Goal: Navigation & Orientation: Go to known website

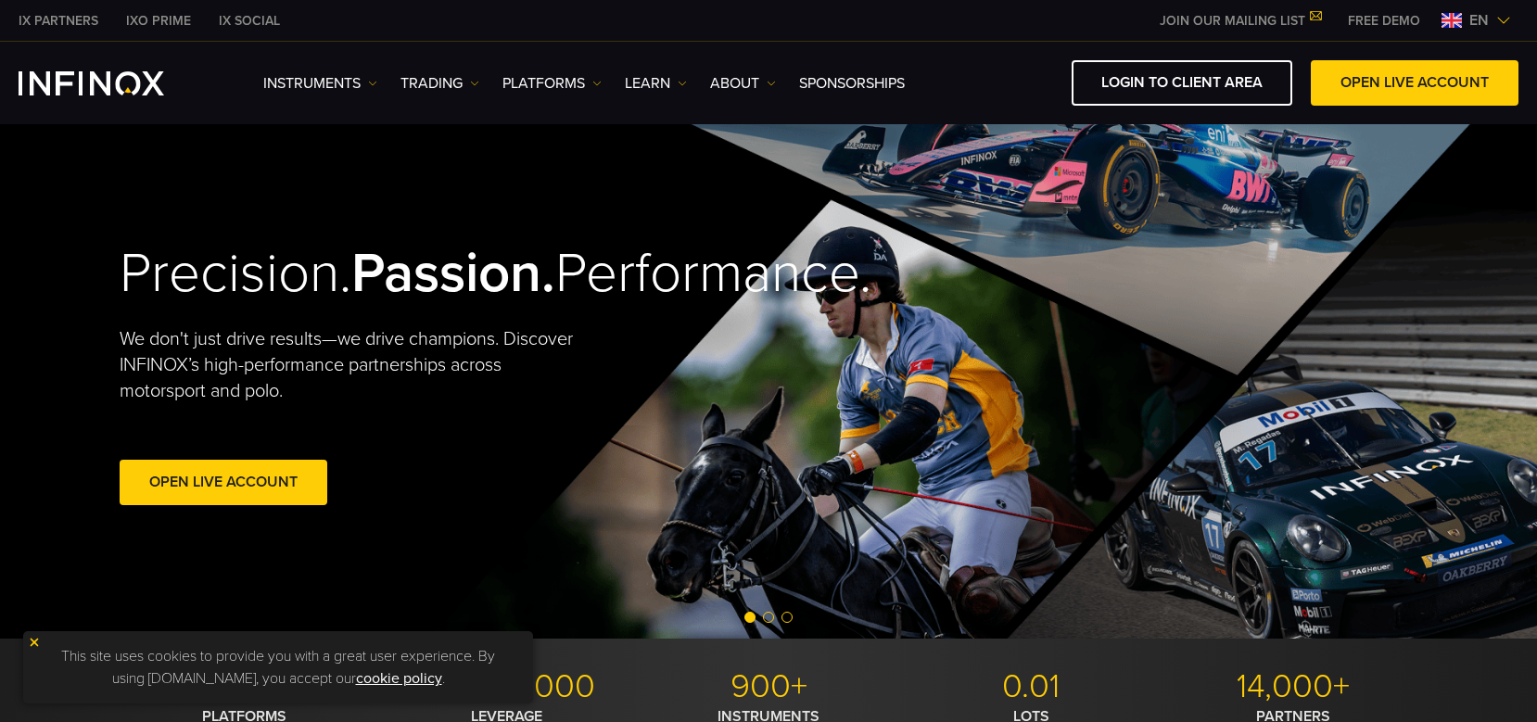
click at [1508, 16] on img at bounding box center [1503, 20] width 15 height 15
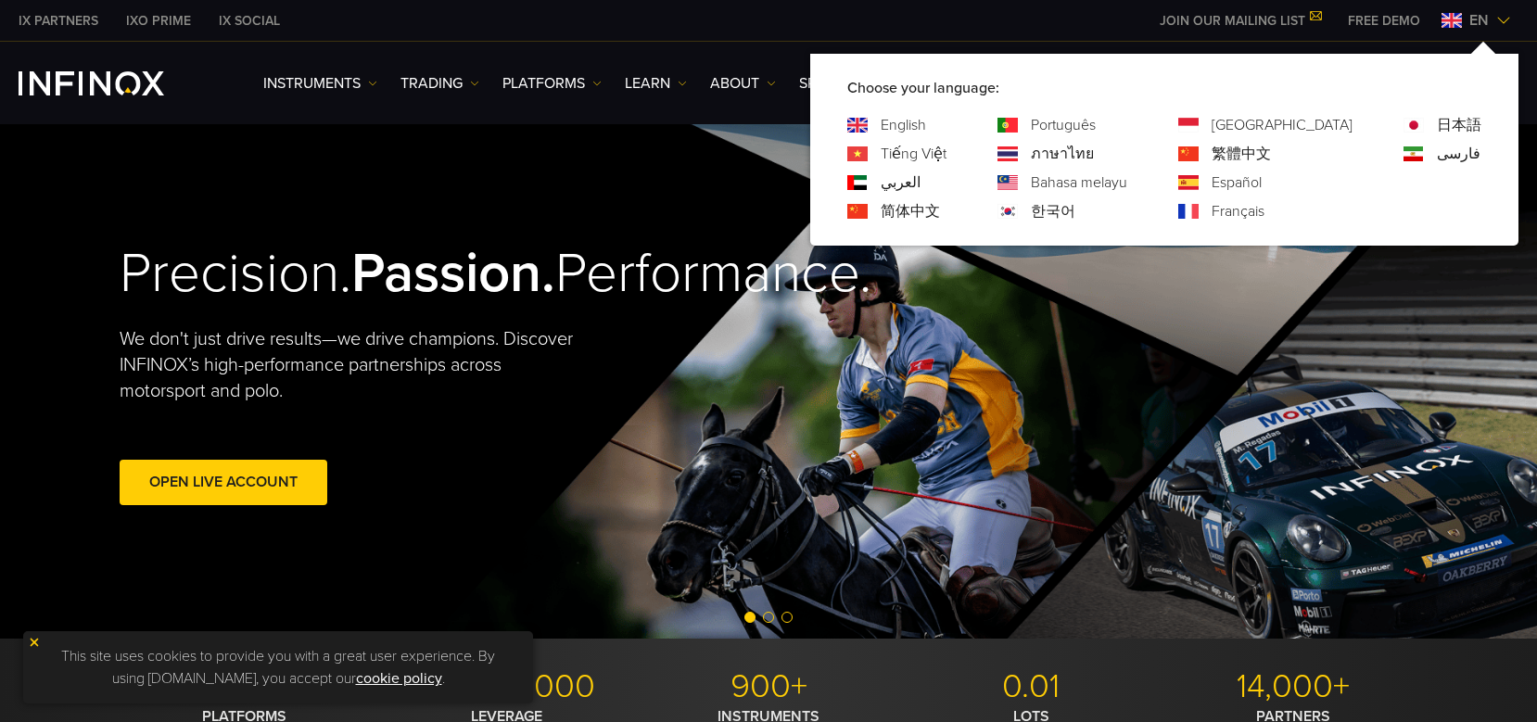
click at [1075, 214] on link "한국어" at bounding box center [1053, 211] width 44 height 22
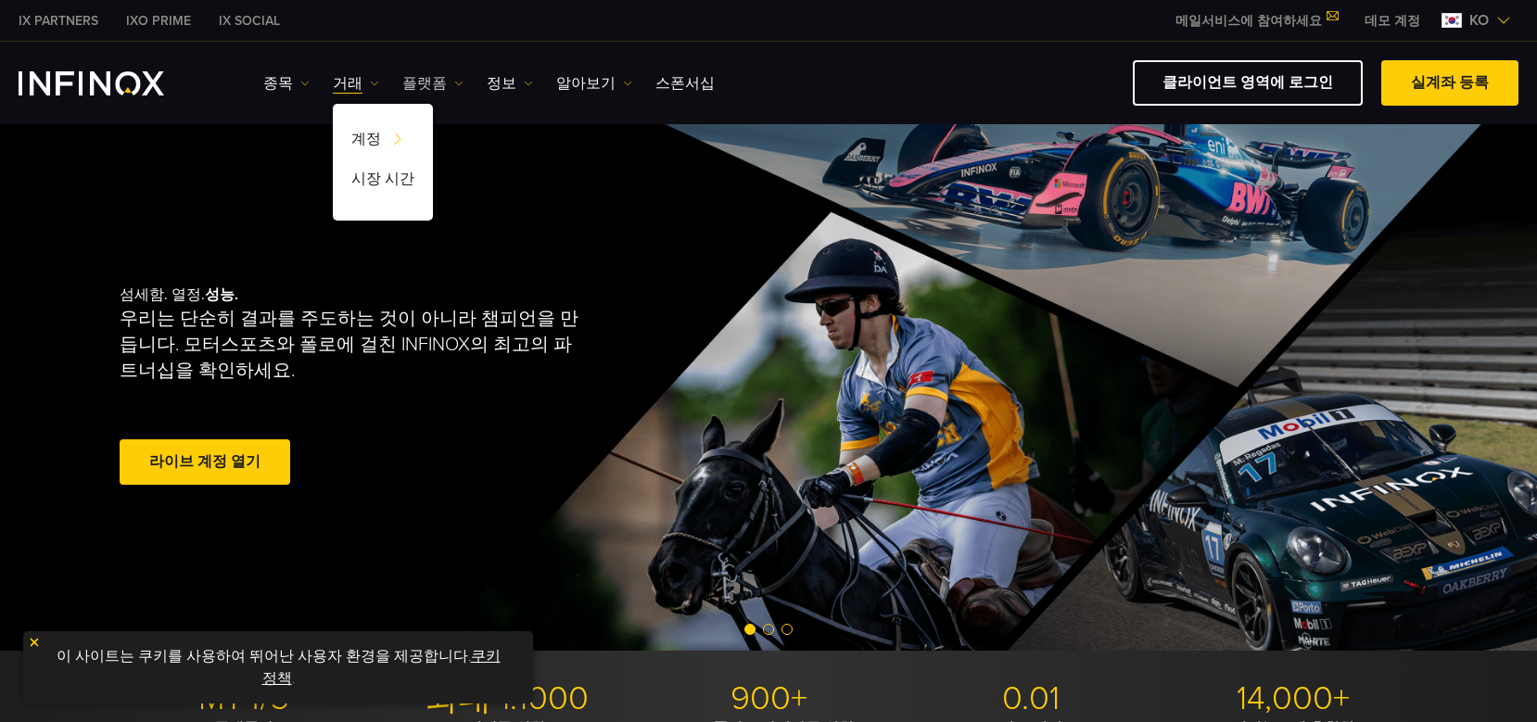
click at [414, 82] on link "플랫폼" at bounding box center [432, 83] width 61 height 22
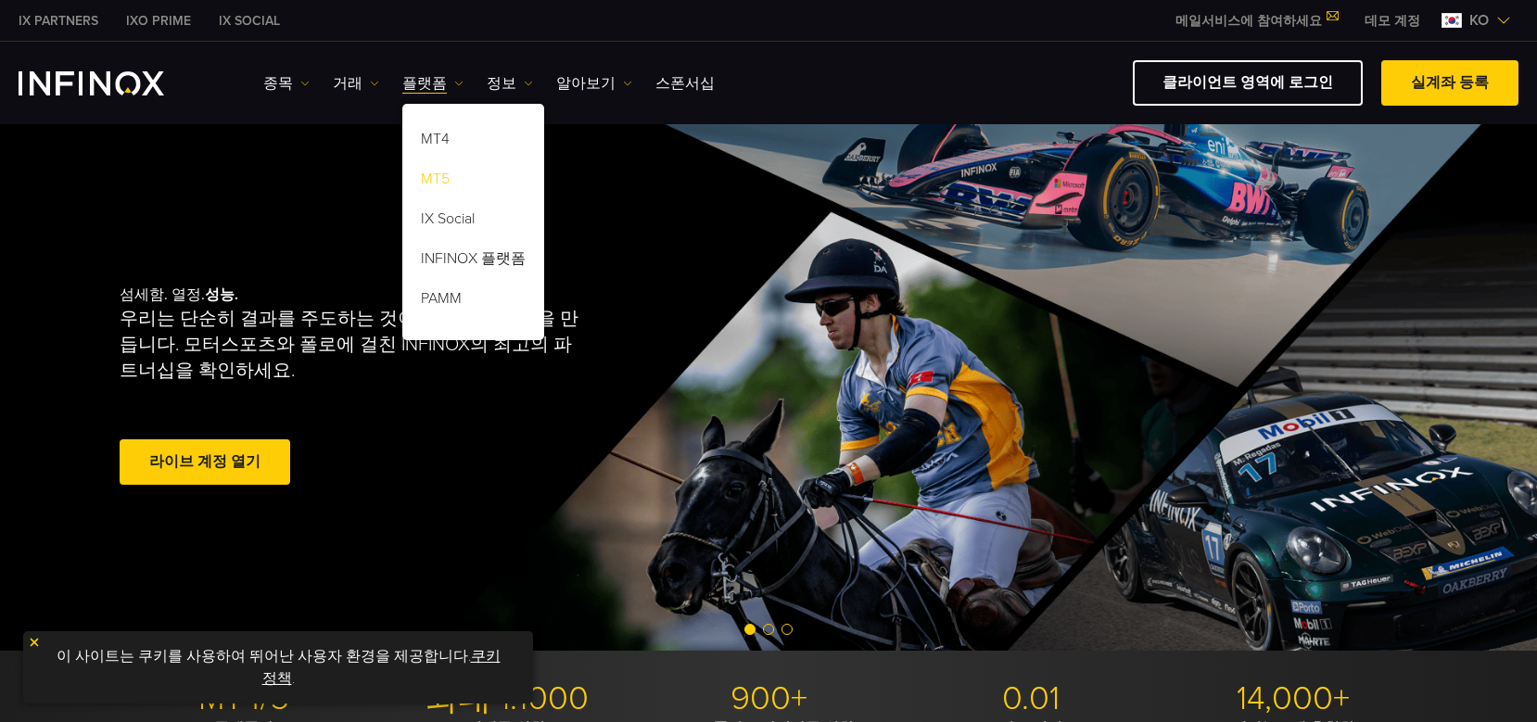
click at [430, 180] on link "MT5" at bounding box center [473, 182] width 142 height 40
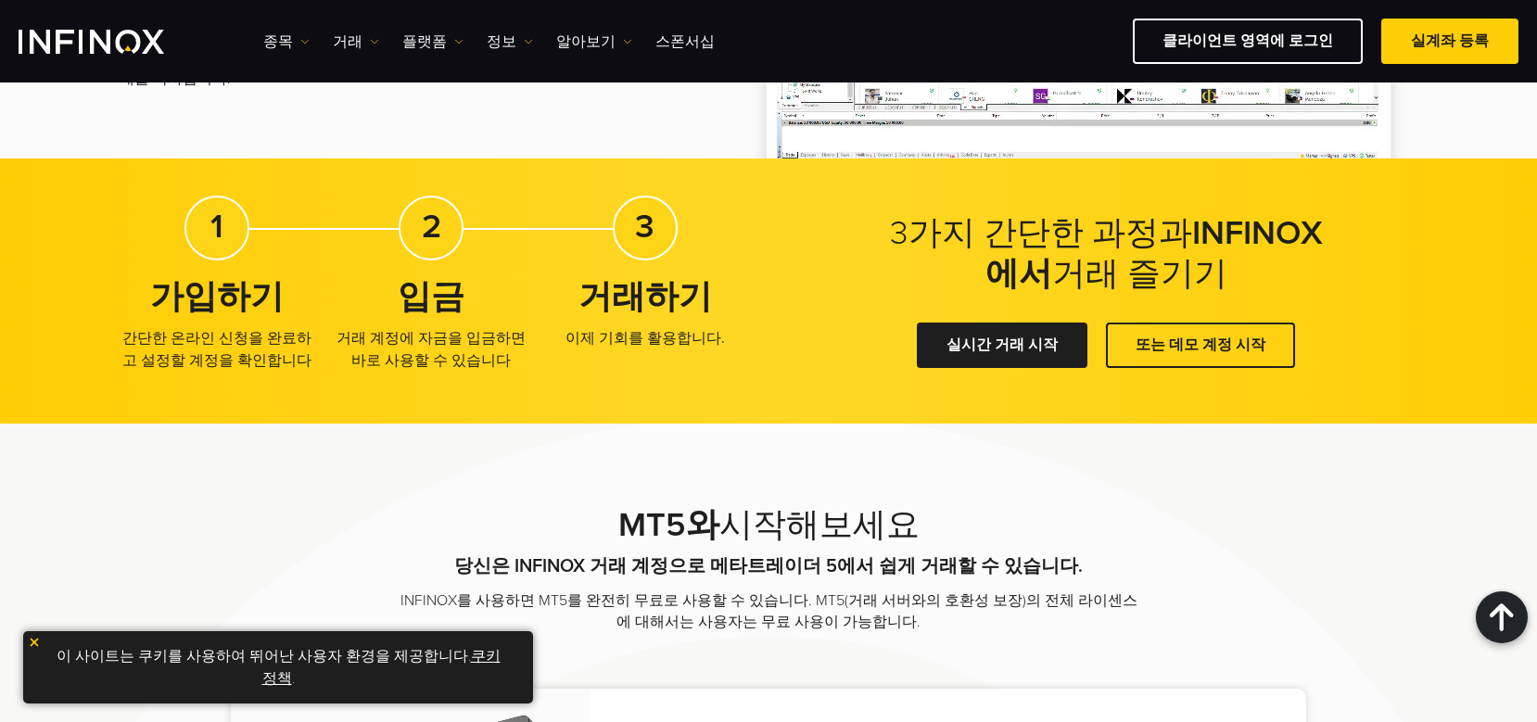
scroll to position [3120, 0]
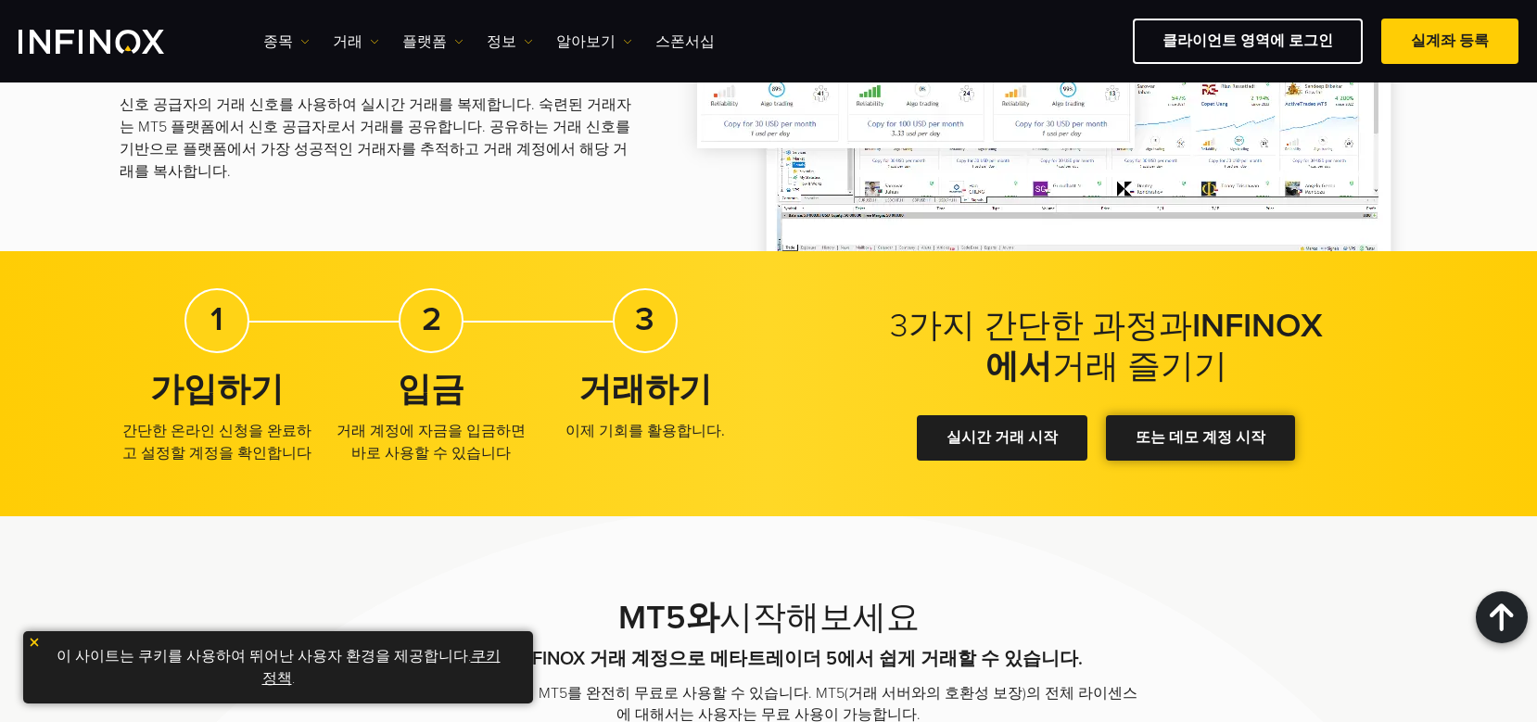
click at [1187, 432] on link "또는 데모 계정 시작" at bounding box center [1200, 437] width 189 height 45
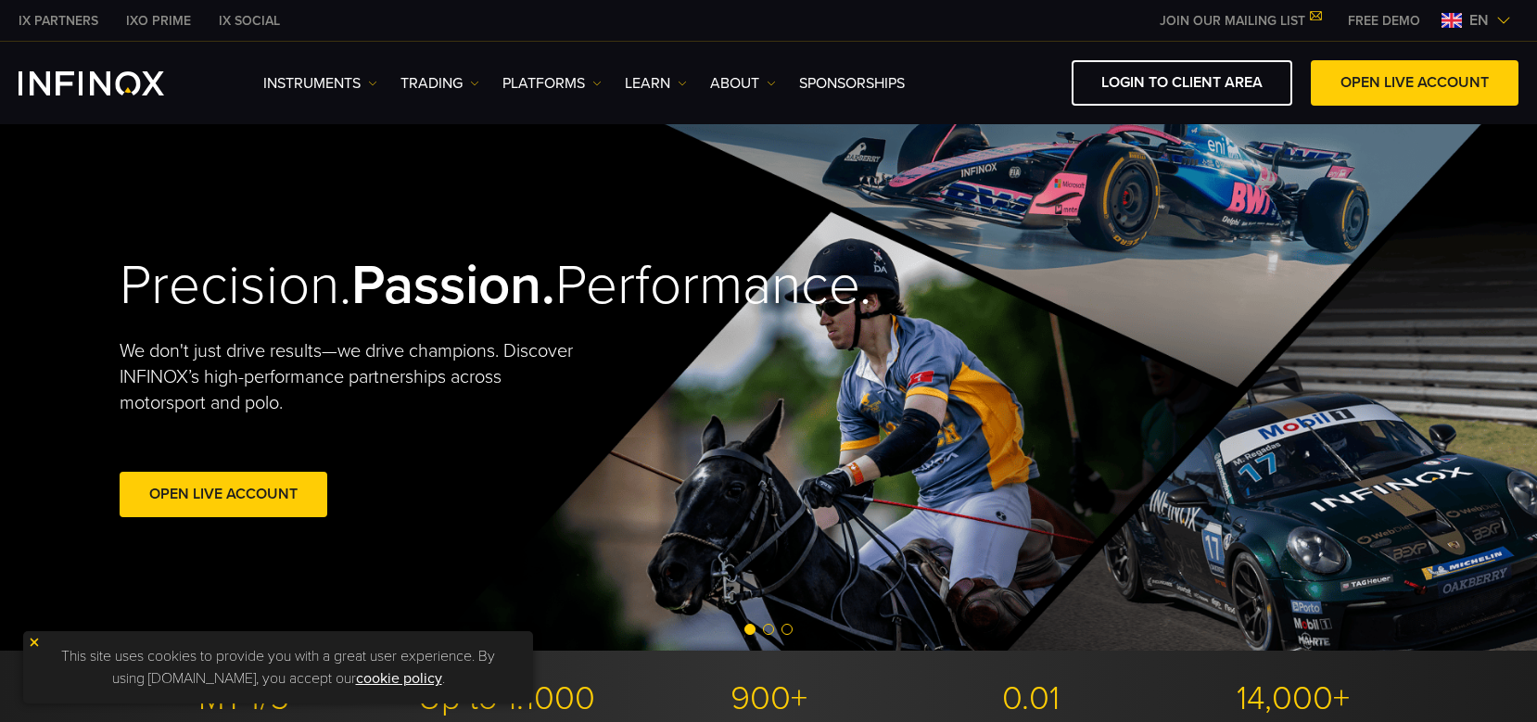
click at [1486, 20] on span "en" at bounding box center [1479, 20] width 34 height 22
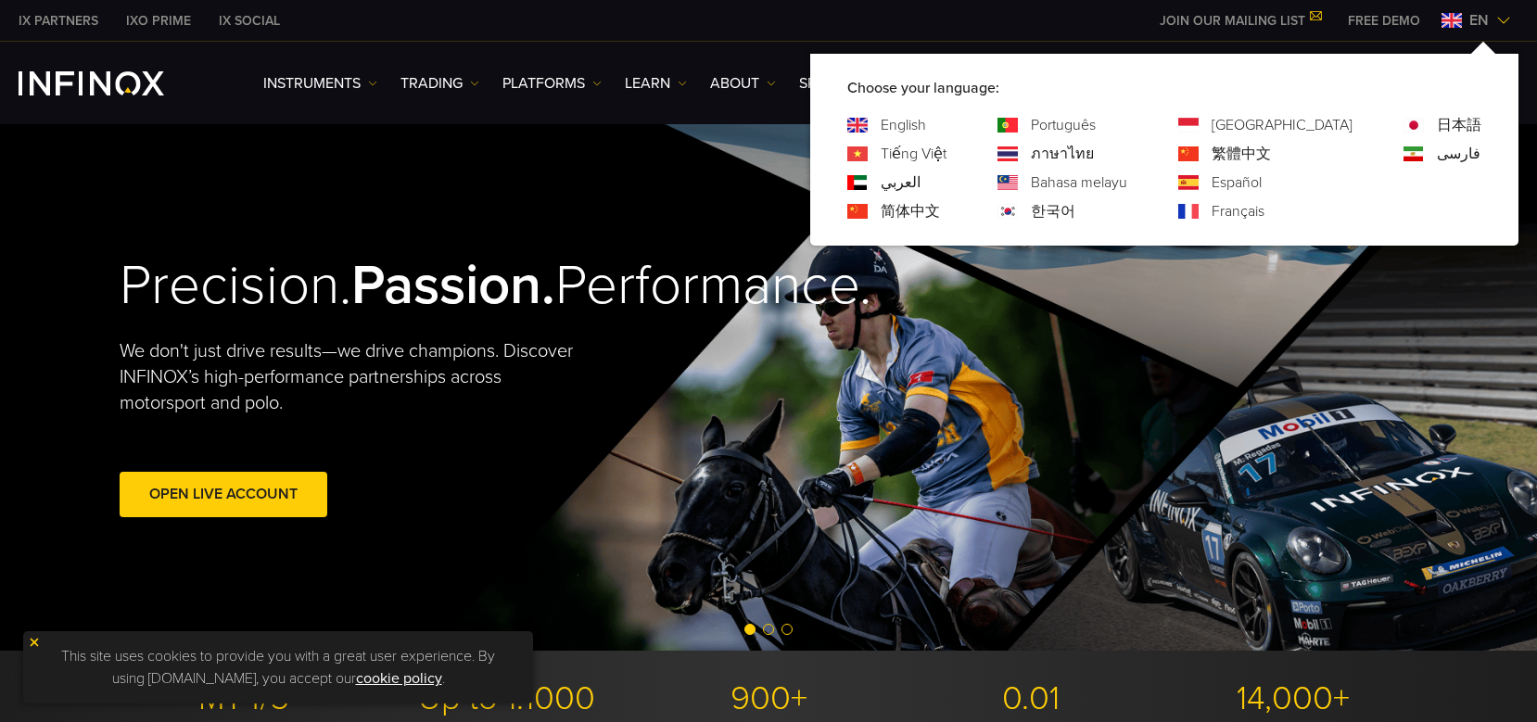
click at [1096, 213] on div "한국어" at bounding box center [1062, 211] width 130 height 22
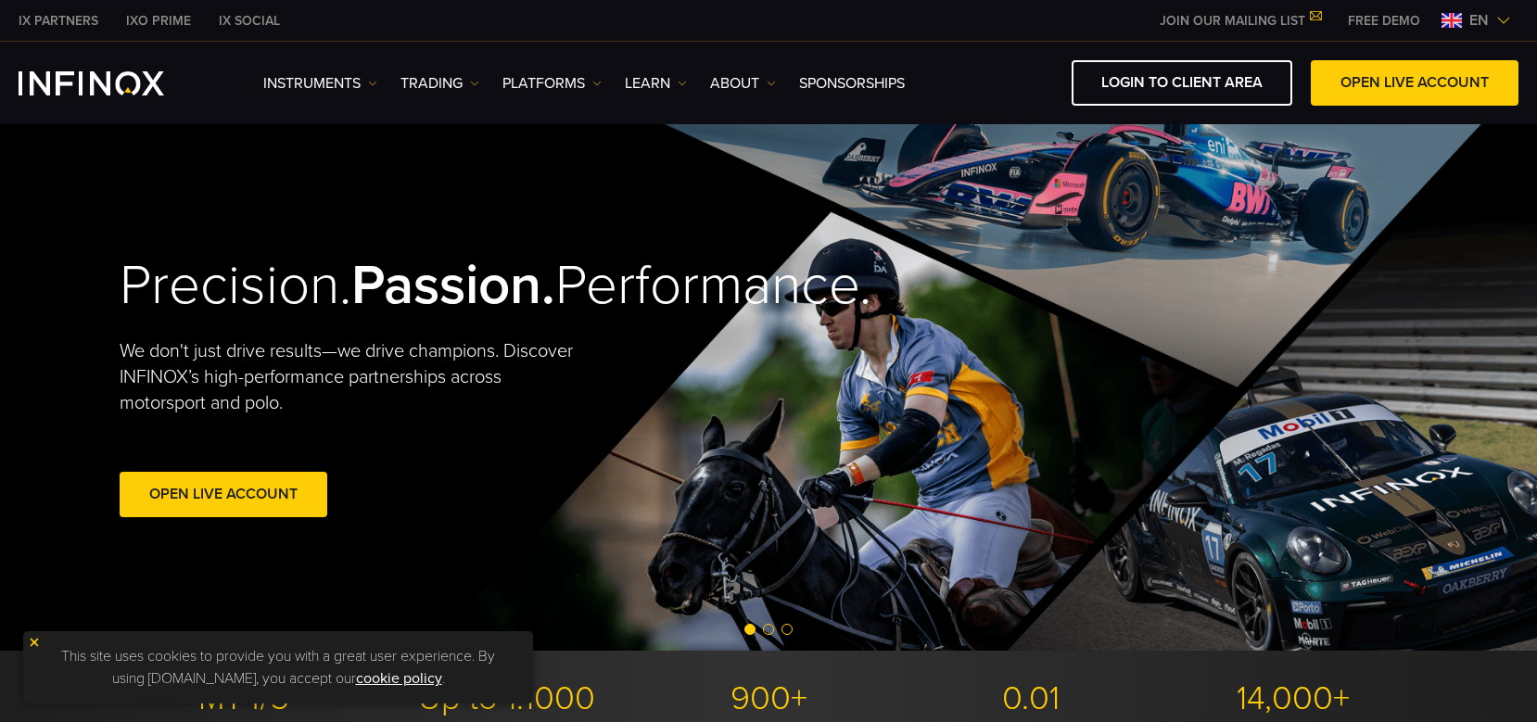
click at [1496, 20] on img at bounding box center [1503, 20] width 15 height 15
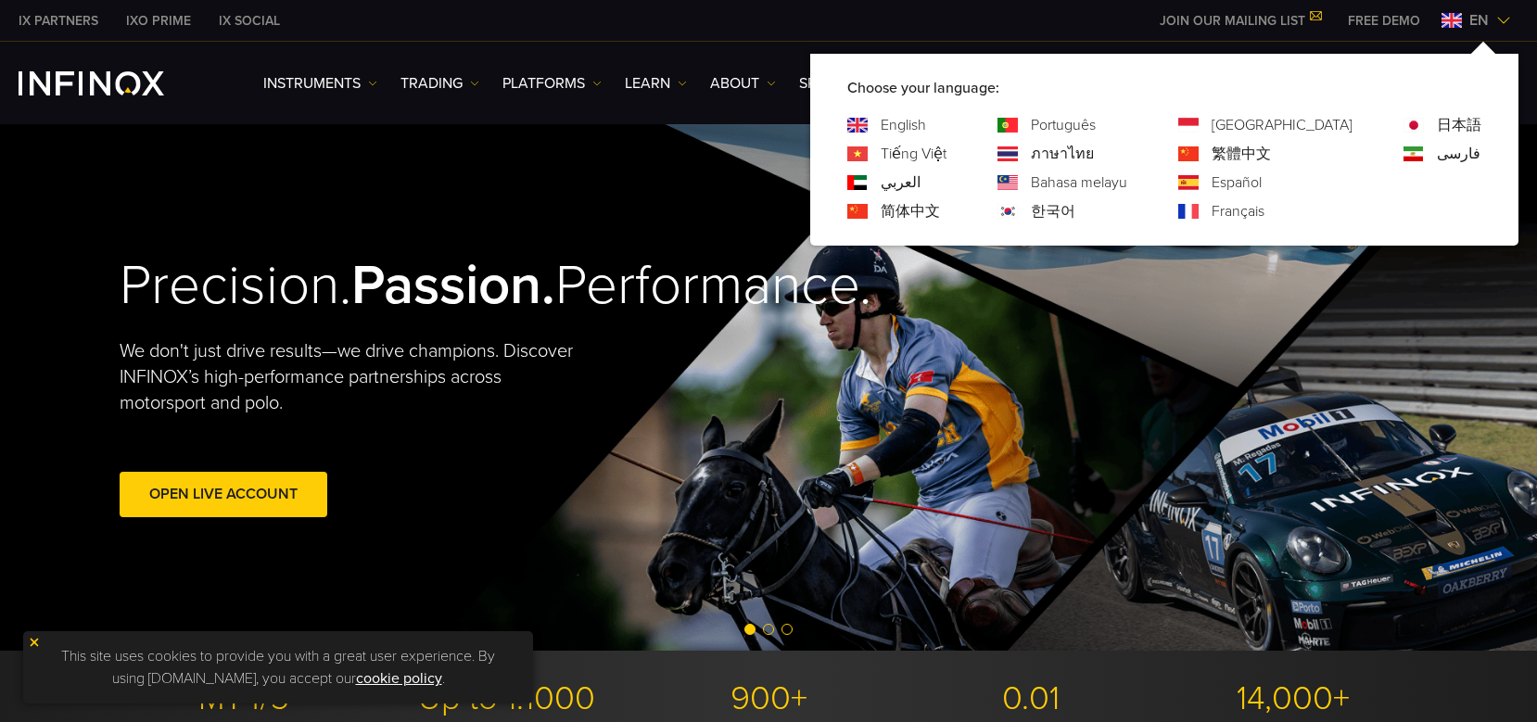
click at [1075, 204] on link "한국어" at bounding box center [1053, 211] width 44 height 22
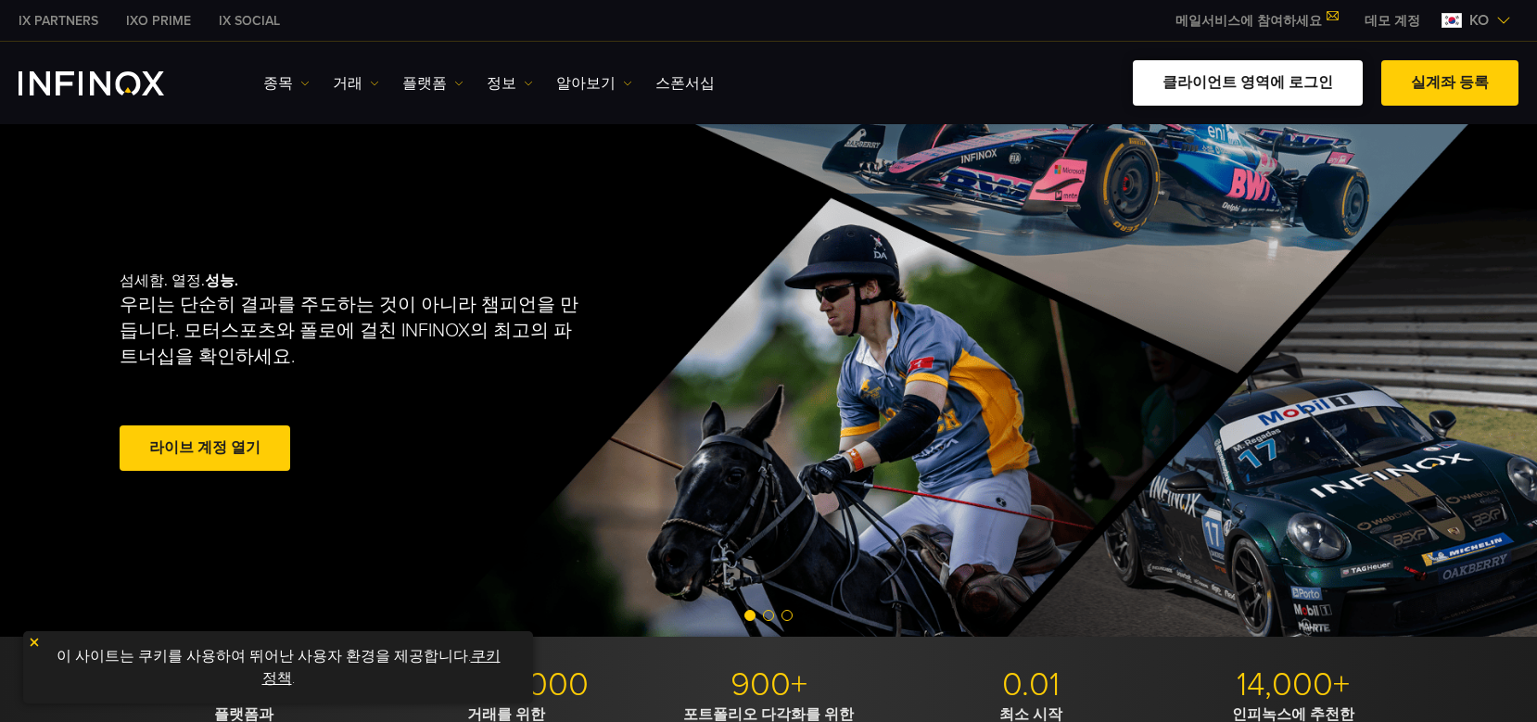
click at [1272, 95] on link "클라이언트 영역에 로그인" at bounding box center [1248, 82] width 230 height 45
